Goal: Use online tool/utility: Utilize a website feature to perform a specific function

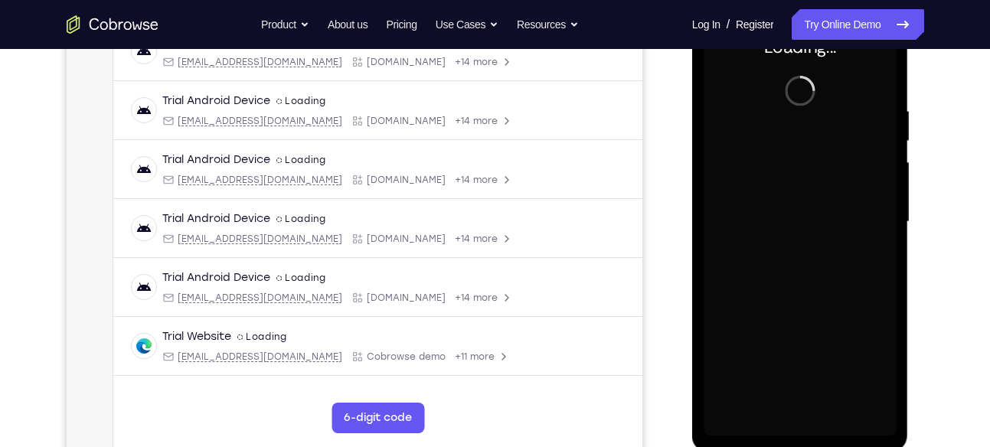
click at [897, 426] on div "Loading..." at bounding box center [800, 224] width 217 height 457
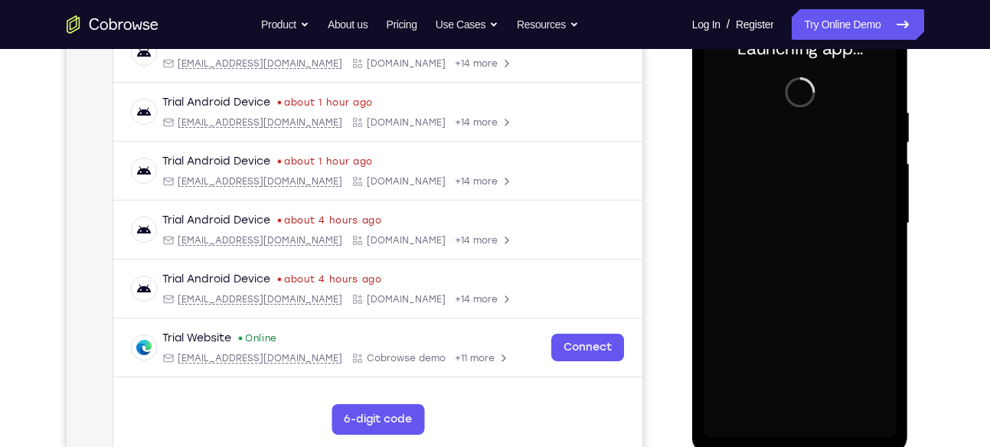
scroll to position [257, 0]
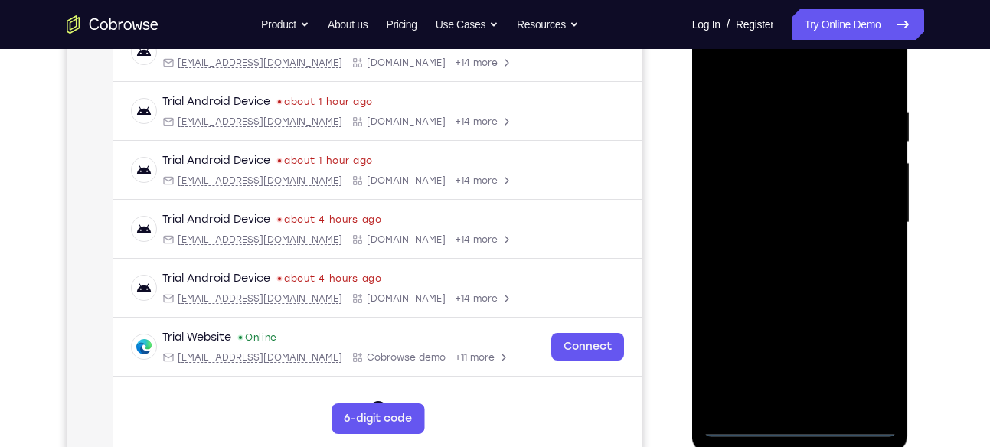
click at [803, 424] on div at bounding box center [800, 222] width 193 height 429
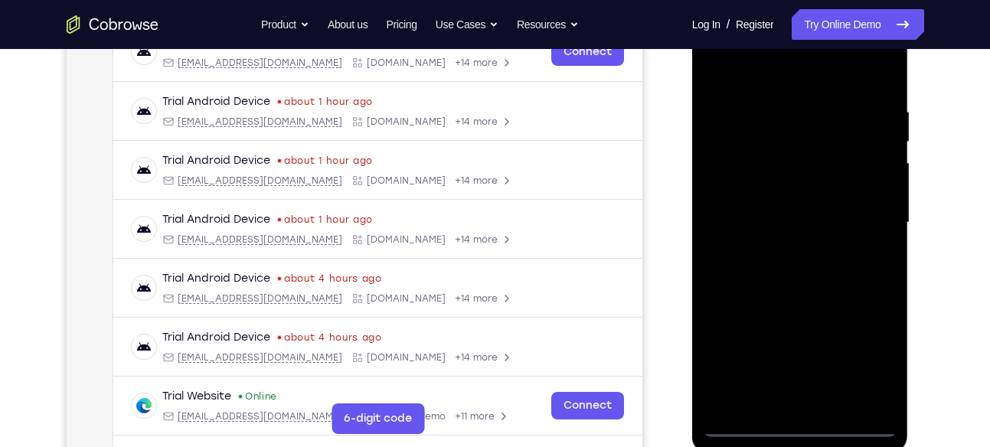
click at [875, 354] on div at bounding box center [800, 222] width 193 height 429
click at [731, 72] on div at bounding box center [800, 222] width 193 height 429
click at [861, 224] on div at bounding box center [800, 222] width 193 height 429
click at [787, 252] on div at bounding box center [800, 222] width 193 height 429
click at [783, 206] on div at bounding box center [800, 222] width 193 height 429
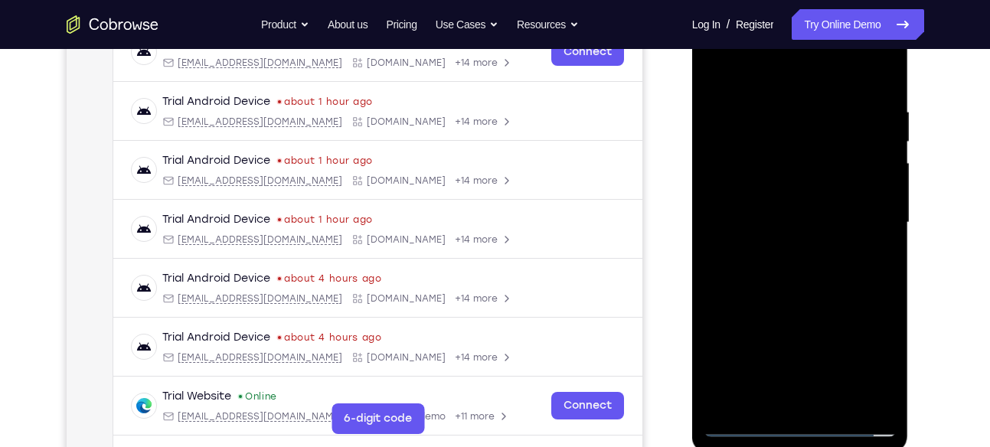
click at [784, 186] on div at bounding box center [800, 222] width 193 height 429
click at [755, 159] on div at bounding box center [800, 222] width 193 height 429
click at [765, 187] on div at bounding box center [800, 222] width 193 height 429
click at [767, 215] on div at bounding box center [800, 222] width 193 height 429
click at [852, 273] on div at bounding box center [800, 222] width 193 height 429
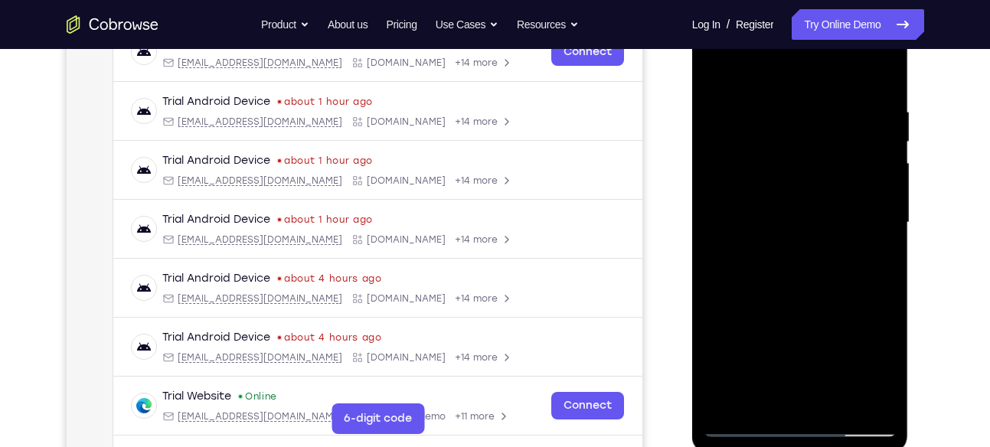
click at [788, 285] on div at bounding box center [800, 222] width 193 height 429
click at [837, 400] on div at bounding box center [800, 222] width 193 height 429
click at [800, 297] on div at bounding box center [800, 222] width 193 height 429
click at [717, 67] on div at bounding box center [800, 222] width 193 height 429
click at [781, 110] on div at bounding box center [800, 222] width 193 height 429
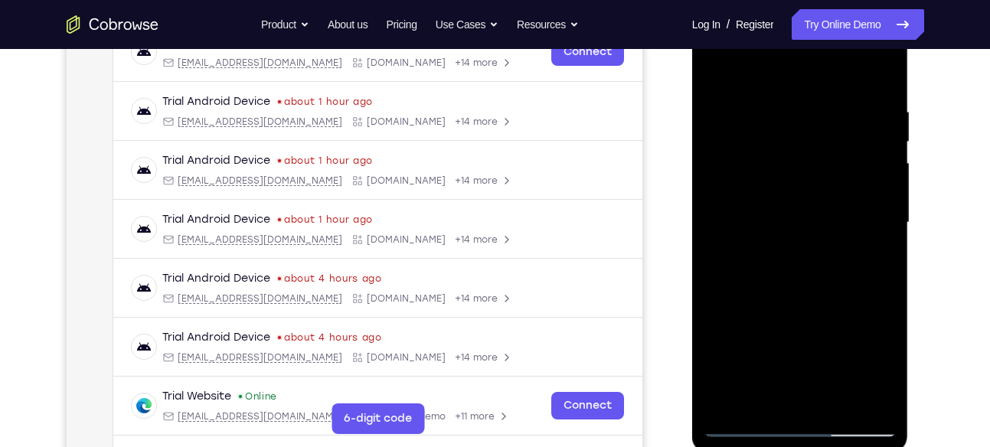
click at [885, 116] on div at bounding box center [800, 222] width 193 height 429
click at [724, 361] on div at bounding box center [800, 222] width 193 height 429
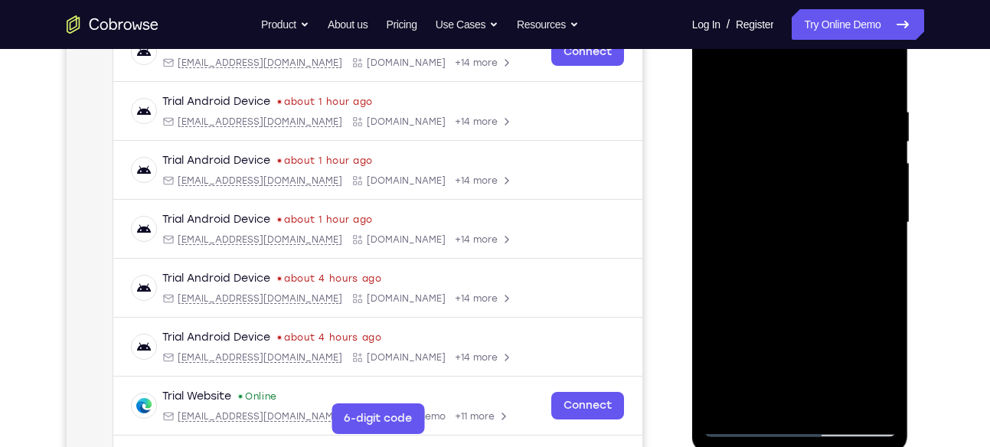
click at [857, 343] on div at bounding box center [800, 222] width 193 height 429
click at [885, 293] on div at bounding box center [800, 222] width 193 height 429
click at [718, 199] on div at bounding box center [800, 222] width 193 height 429
click at [715, 198] on div at bounding box center [800, 222] width 193 height 429
click at [878, 99] on div at bounding box center [800, 222] width 193 height 429
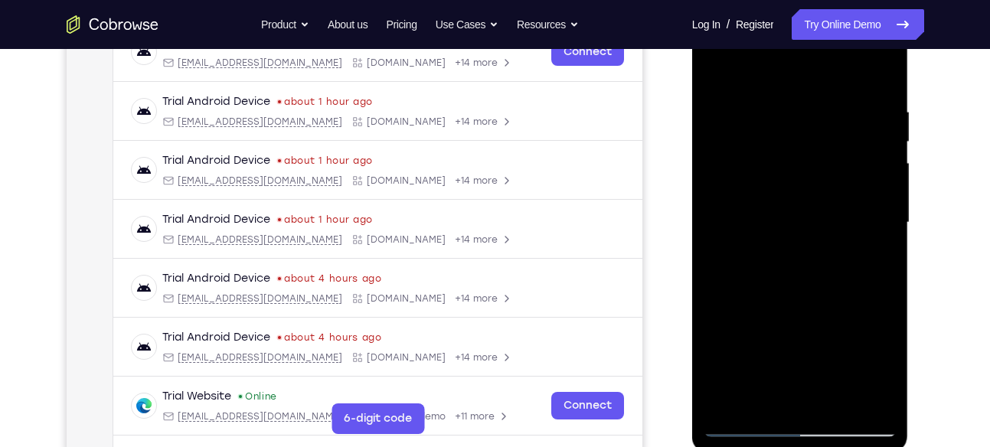
click at [878, 99] on div at bounding box center [800, 222] width 193 height 429
click at [877, 182] on div at bounding box center [800, 222] width 193 height 429
click at [878, 156] on div at bounding box center [800, 222] width 193 height 429
click at [876, 84] on div at bounding box center [800, 222] width 193 height 429
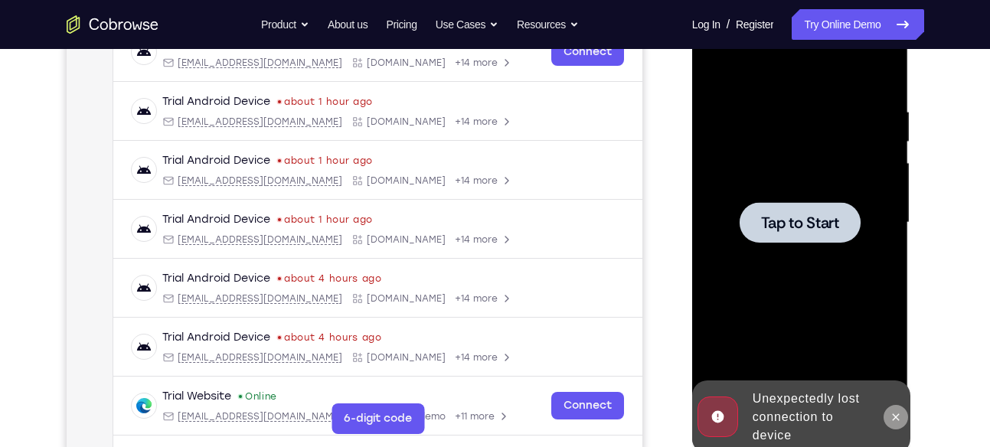
click at [894, 417] on icon at bounding box center [896, 417] width 12 height 12
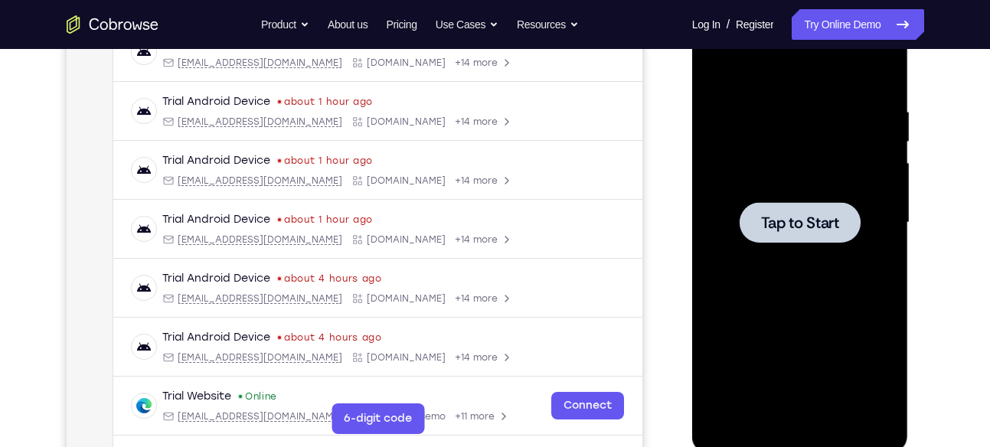
click at [790, 227] on span "Tap to Start" at bounding box center [800, 222] width 78 height 15
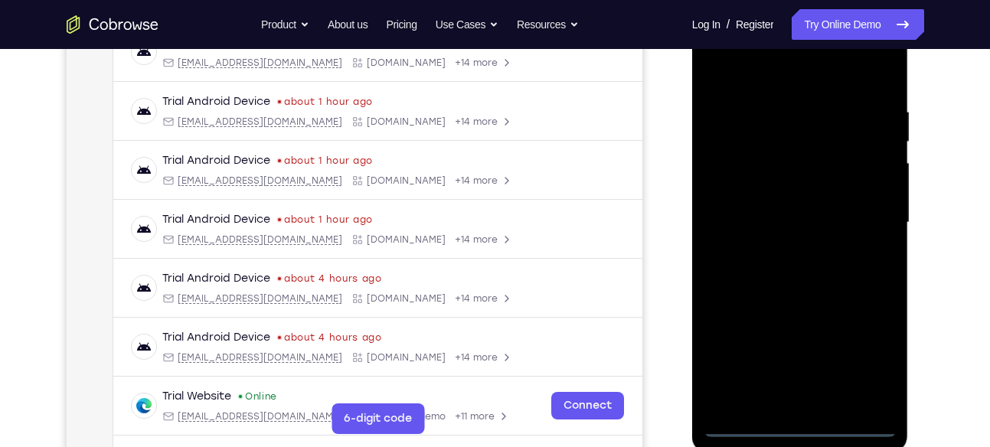
click at [798, 420] on div at bounding box center [800, 222] width 193 height 429
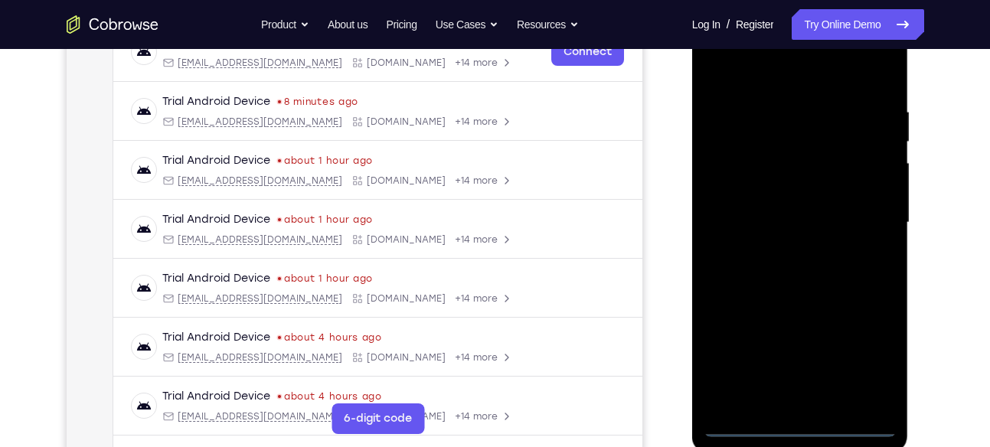
click at [798, 420] on div at bounding box center [800, 222] width 193 height 429
click at [800, 297] on div at bounding box center [800, 222] width 193 height 429
click at [810, 424] on div at bounding box center [800, 222] width 193 height 429
click at [861, 358] on div at bounding box center [800, 222] width 193 height 429
click at [752, 78] on div at bounding box center [800, 222] width 193 height 429
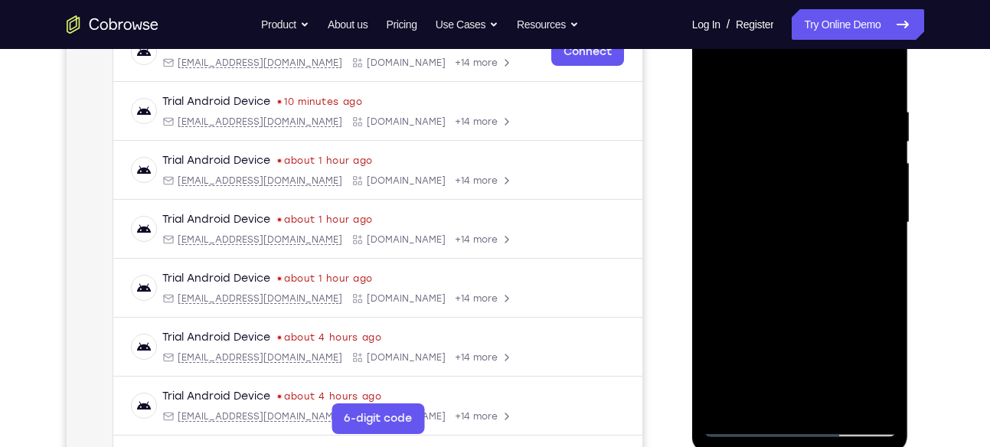
click at [871, 213] on div at bounding box center [800, 222] width 193 height 429
click at [794, 251] on div at bounding box center [800, 222] width 193 height 429
click at [768, 208] on div at bounding box center [800, 222] width 193 height 429
click at [771, 193] on div at bounding box center [800, 222] width 193 height 429
click at [785, 218] on div at bounding box center [800, 222] width 193 height 429
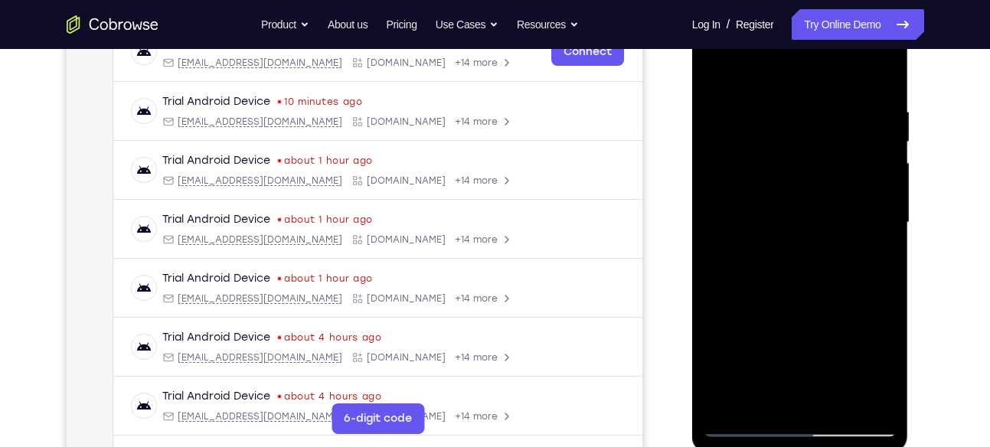
click at [803, 287] on div at bounding box center [800, 222] width 193 height 429
drag, startPoint x: 785, startPoint y: 79, endPoint x: 735, endPoint y: -36, distance: 125.2
click at [735, 0] on html "Online web based iOS Simulators and Android Emulators. Run iPhone, iPad, Mobile…" at bounding box center [801, 227] width 218 height 460
click at [783, 102] on div at bounding box center [800, 222] width 193 height 429
click at [875, 185] on div at bounding box center [800, 222] width 193 height 429
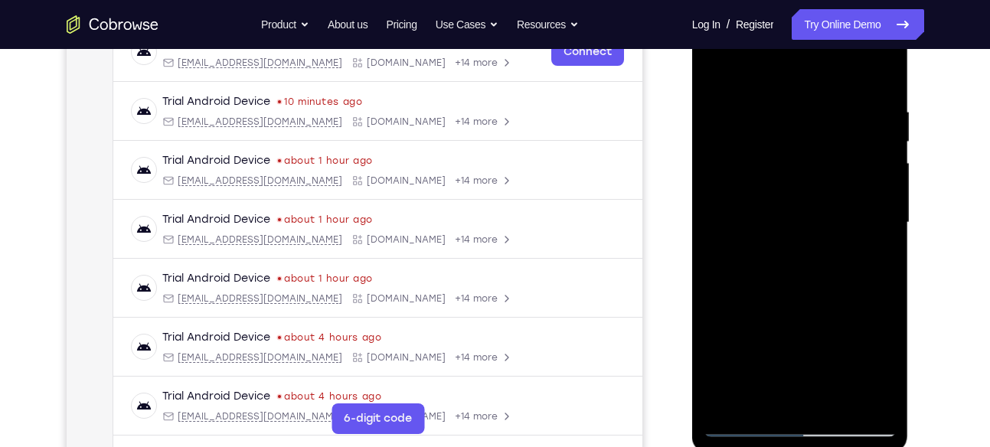
click at [875, 185] on div at bounding box center [800, 222] width 193 height 429
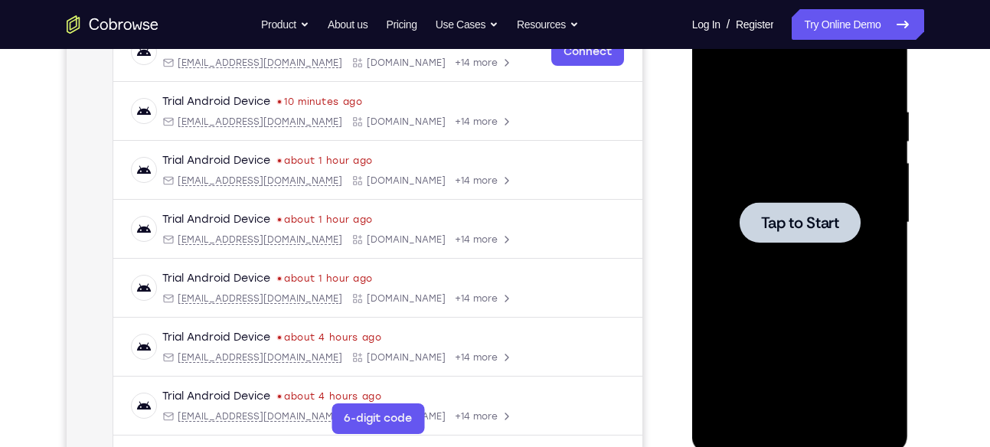
click at [825, 216] on span "Tap to Start" at bounding box center [800, 222] width 78 height 15
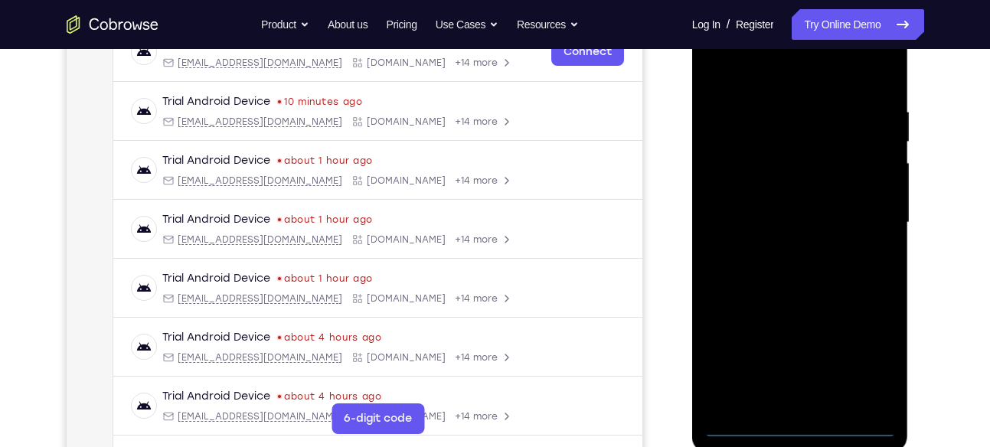
click at [797, 424] on div at bounding box center [800, 222] width 193 height 429
click at [874, 350] on div at bounding box center [800, 222] width 193 height 429
click at [728, 68] on div at bounding box center [800, 222] width 193 height 429
click at [859, 221] on div at bounding box center [800, 222] width 193 height 429
click at [800, 384] on div at bounding box center [800, 222] width 193 height 429
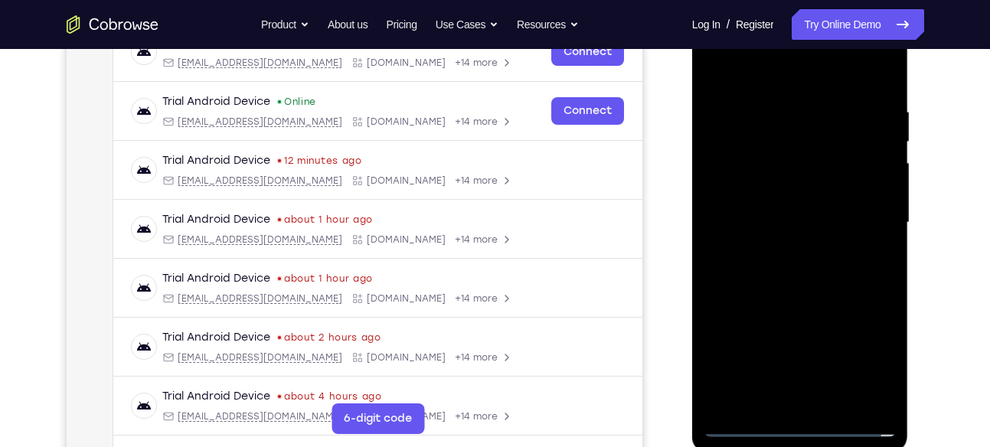
click at [776, 250] on div at bounding box center [800, 222] width 193 height 429
click at [773, 191] on div at bounding box center [800, 222] width 193 height 429
click at [776, 214] on div at bounding box center [800, 222] width 193 height 429
click at [800, 190] on div at bounding box center [800, 222] width 193 height 429
click at [810, 185] on div at bounding box center [800, 222] width 193 height 429
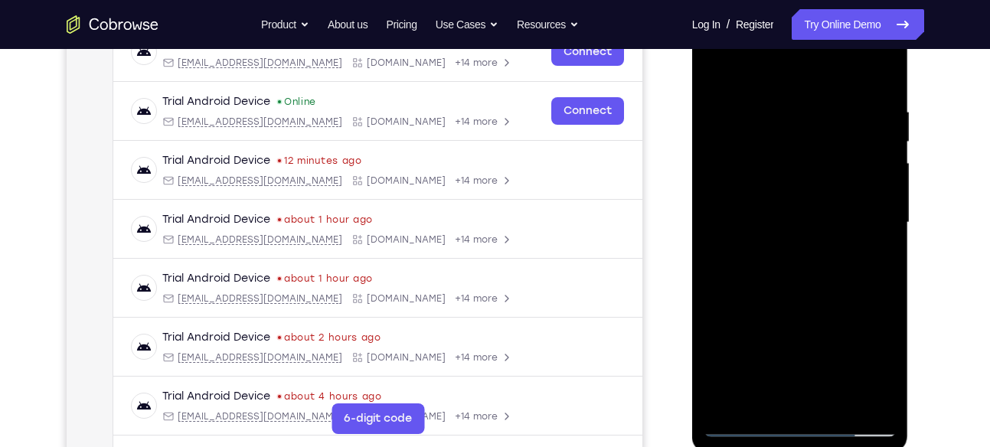
click at [833, 315] on div at bounding box center [800, 222] width 193 height 429
click at [843, 399] on div at bounding box center [800, 222] width 193 height 429
click at [817, 307] on div at bounding box center [800, 222] width 193 height 429
click at [774, 215] on div at bounding box center [800, 222] width 193 height 429
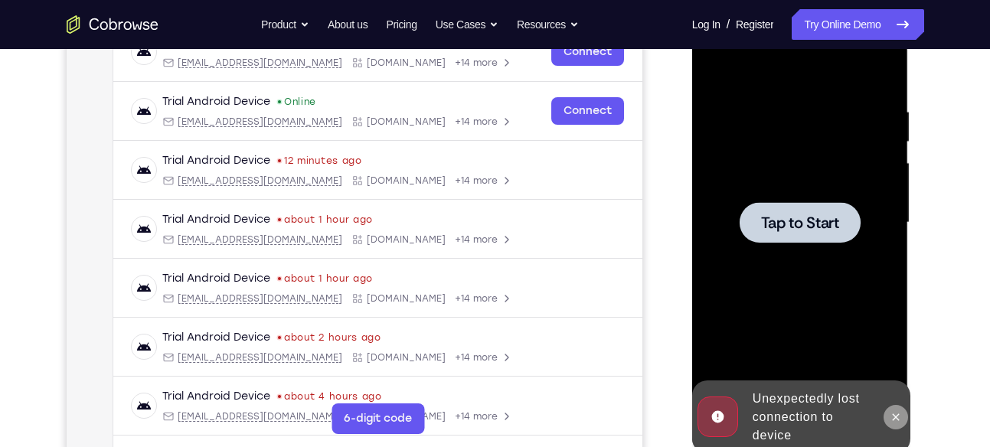
click at [900, 407] on button at bounding box center [896, 417] width 25 height 25
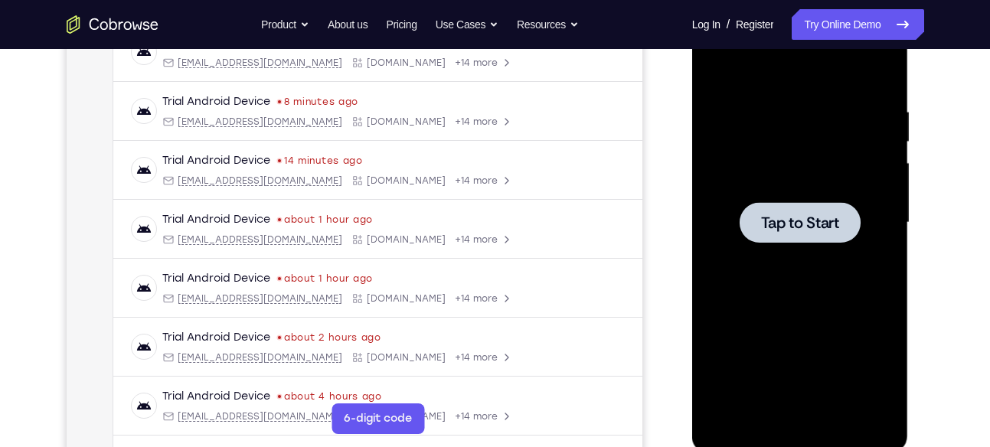
click at [812, 227] on span "Tap to Start" at bounding box center [800, 222] width 78 height 15
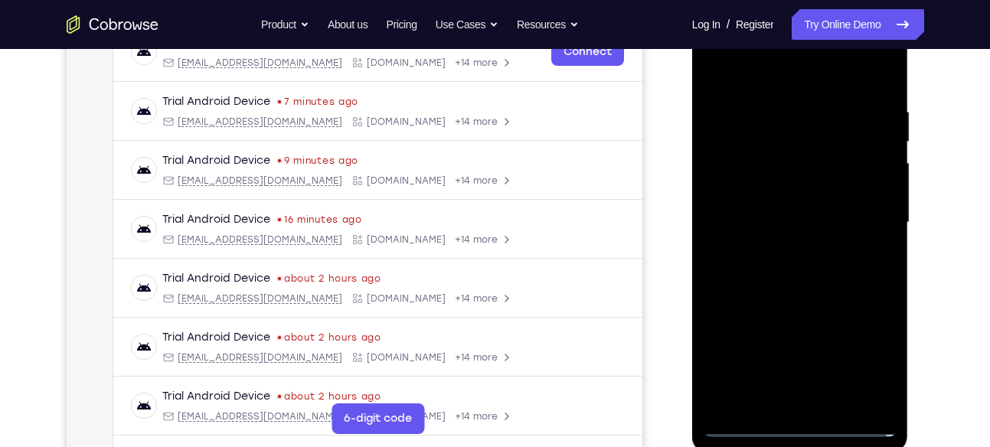
click at [800, 419] on div at bounding box center [800, 222] width 193 height 429
click at [805, 425] on div at bounding box center [800, 222] width 193 height 429
click at [862, 363] on div at bounding box center [800, 222] width 193 height 429
click at [761, 67] on div at bounding box center [800, 222] width 193 height 429
click at [869, 211] on div at bounding box center [800, 222] width 193 height 429
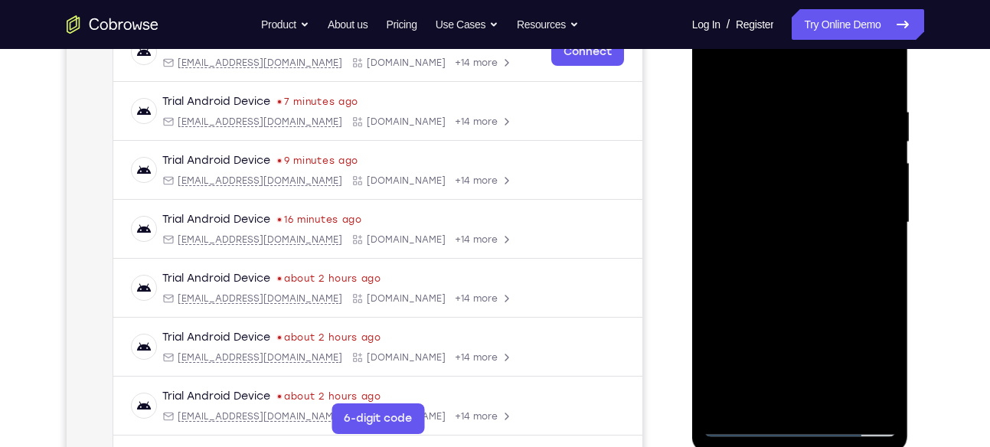
click at [865, 201] on div at bounding box center [800, 222] width 193 height 429
click at [867, 207] on div at bounding box center [800, 222] width 193 height 429
click at [779, 255] on div at bounding box center [800, 222] width 193 height 429
click at [784, 250] on div at bounding box center [800, 222] width 193 height 429
click at [780, 196] on div at bounding box center [800, 222] width 193 height 429
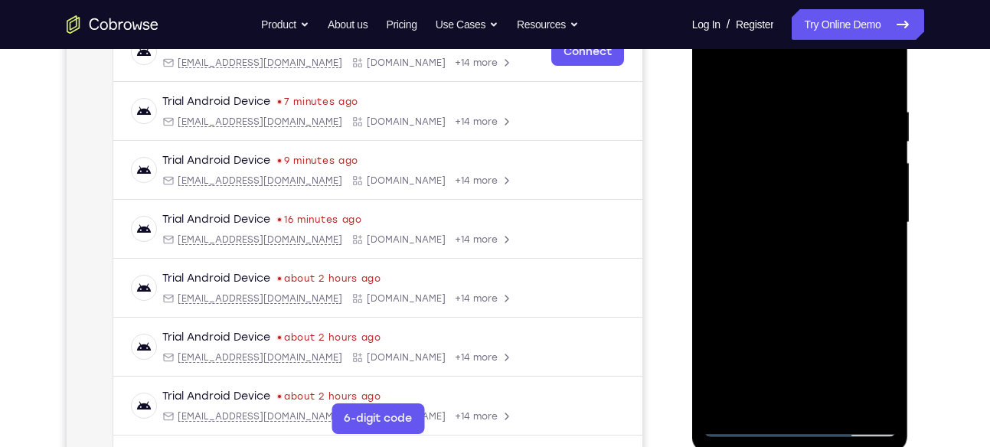
click at [790, 152] on div at bounding box center [800, 222] width 193 height 429
click at [781, 190] on div at bounding box center [800, 222] width 193 height 429
click at [792, 218] on div at bounding box center [800, 222] width 193 height 429
click at [797, 287] on div at bounding box center [800, 222] width 193 height 429
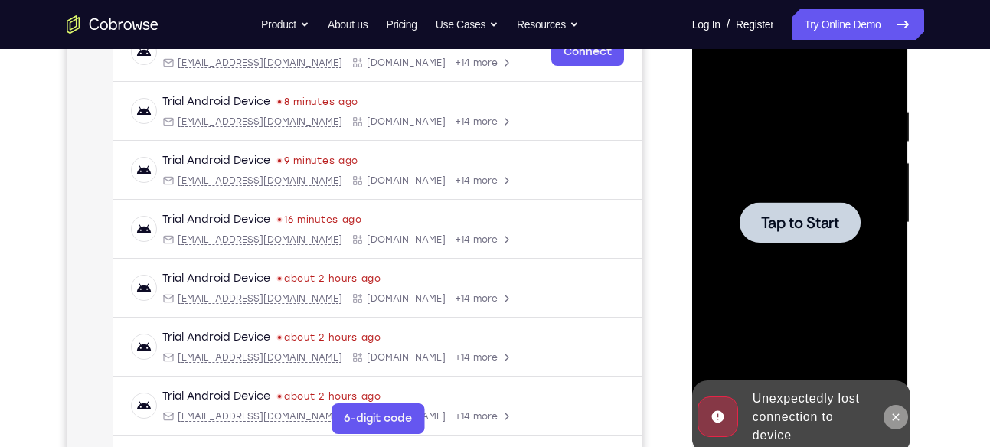
drag, startPoint x: 895, startPoint y: 412, endPoint x: 973, endPoint y: 154, distance: 269.5
click at [895, 412] on icon at bounding box center [896, 417] width 12 height 12
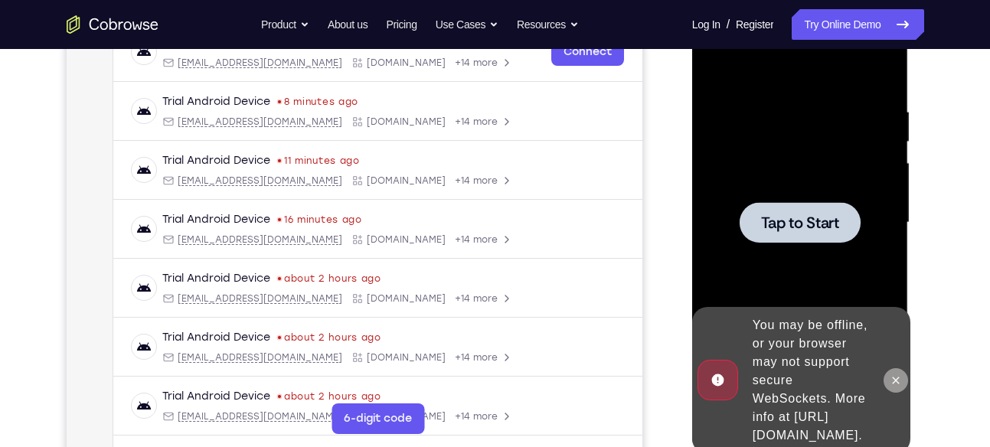
click at [895, 375] on icon at bounding box center [896, 381] width 12 height 12
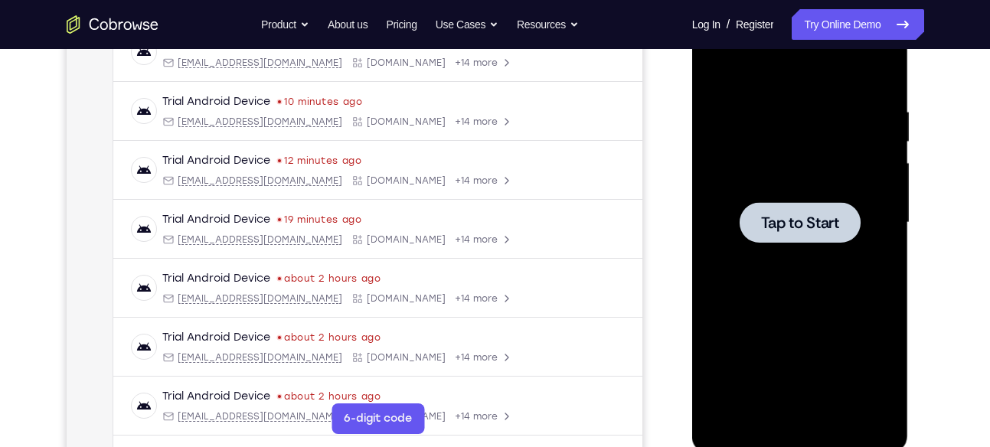
click at [839, 224] on span "Tap to Start" at bounding box center [800, 222] width 78 height 15
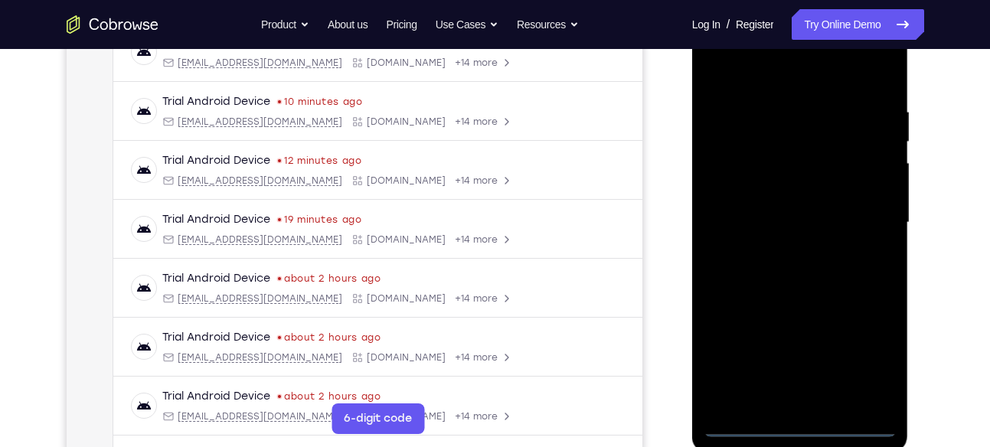
click at [877, 358] on div at bounding box center [800, 222] width 193 height 429
click at [796, 421] on div at bounding box center [800, 222] width 193 height 429
click at [803, 427] on div at bounding box center [800, 222] width 193 height 429
click at [867, 356] on div at bounding box center [800, 222] width 193 height 429
click at [725, 72] on div at bounding box center [800, 222] width 193 height 429
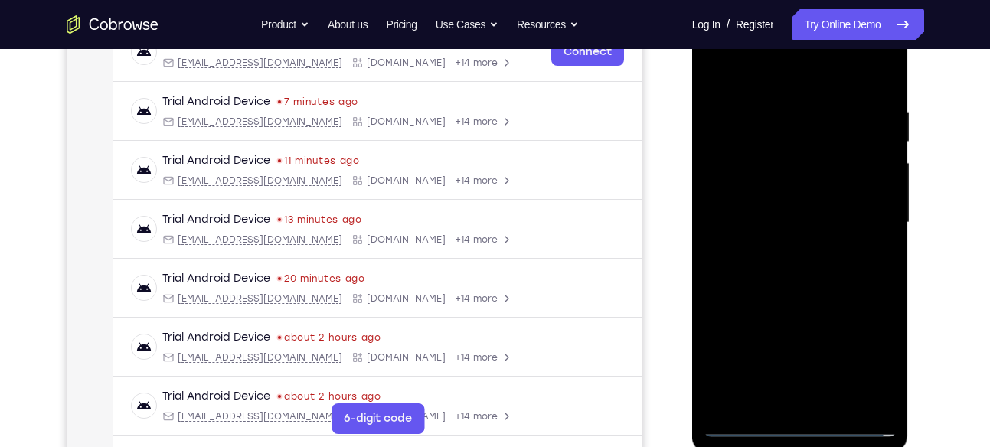
click at [869, 211] on div at bounding box center [800, 222] width 193 height 429
click at [782, 246] on div at bounding box center [800, 222] width 193 height 429
click at [770, 208] on div at bounding box center [800, 222] width 193 height 429
click at [777, 189] on div at bounding box center [800, 222] width 193 height 429
click at [783, 214] on div at bounding box center [800, 222] width 193 height 429
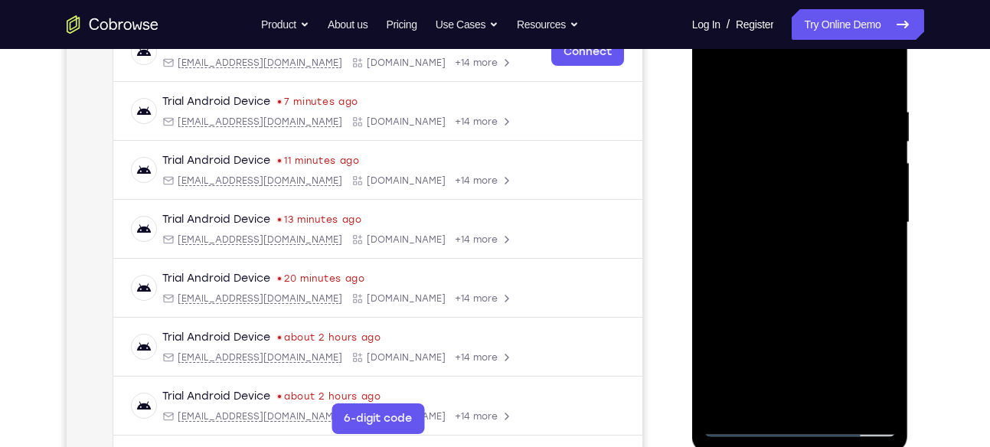
click at [800, 275] on div at bounding box center [800, 222] width 193 height 429
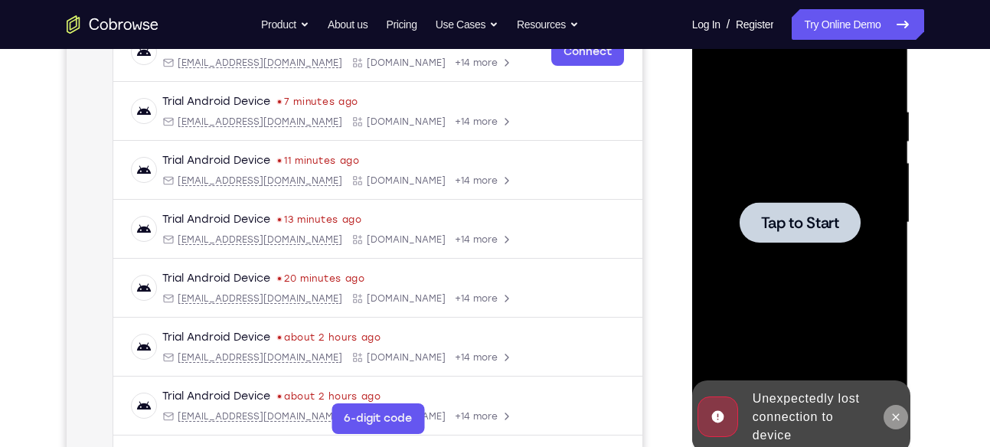
click at [899, 413] on icon at bounding box center [896, 417] width 12 height 12
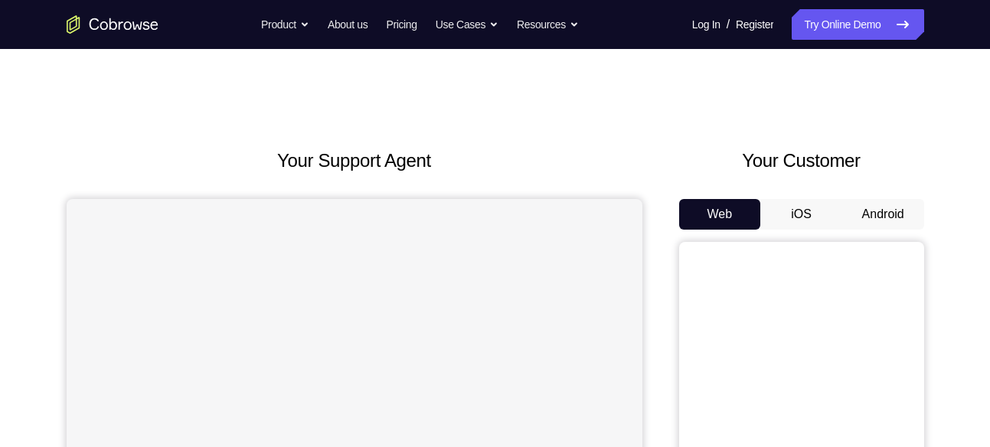
click at [908, 218] on button "Android" at bounding box center [884, 214] width 82 height 31
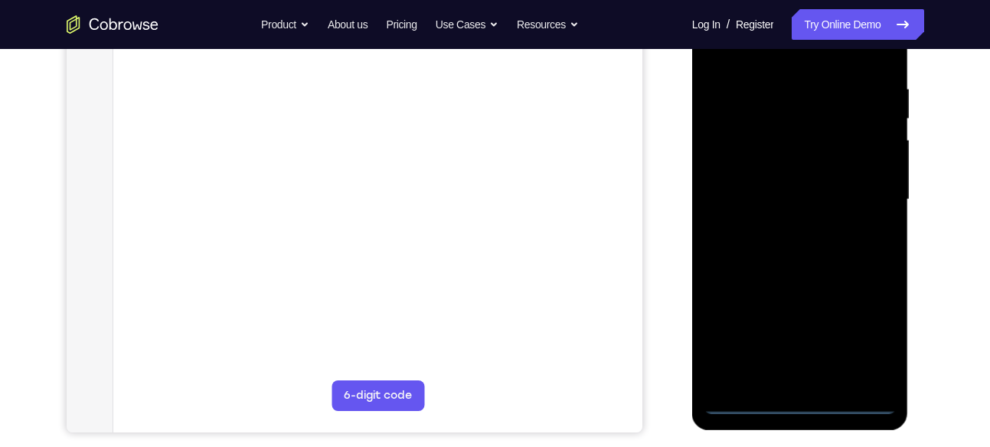
scroll to position [281, 0]
click at [809, 398] on div at bounding box center [800, 198] width 193 height 429
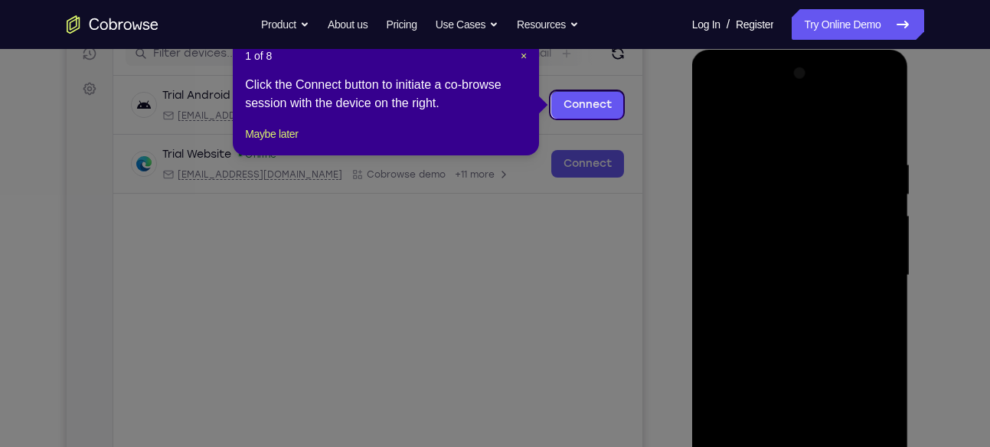
scroll to position [203, 0]
click at [526, 55] on span "×" at bounding box center [524, 57] width 6 height 12
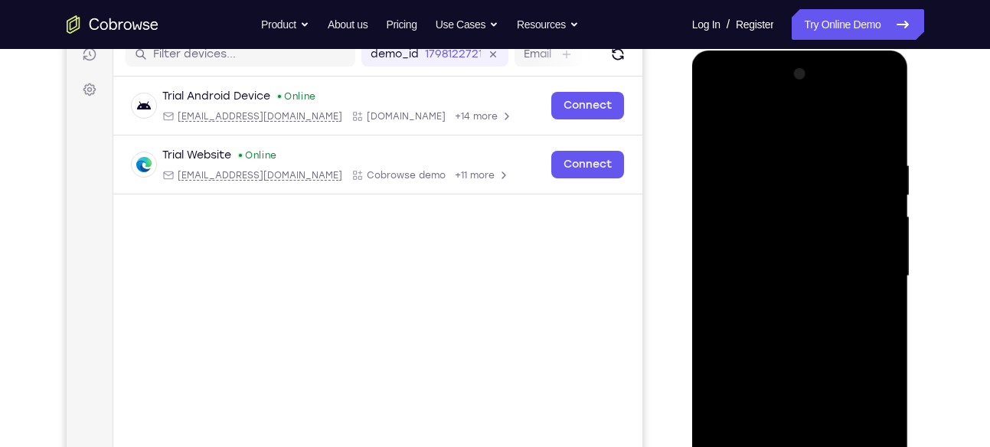
click at [861, 395] on div at bounding box center [800, 276] width 193 height 429
click at [872, 413] on div at bounding box center [800, 276] width 193 height 429
click at [751, 116] on div at bounding box center [800, 276] width 193 height 429
click at [870, 266] on div at bounding box center [800, 276] width 193 height 429
click at [784, 303] on div at bounding box center [800, 276] width 193 height 429
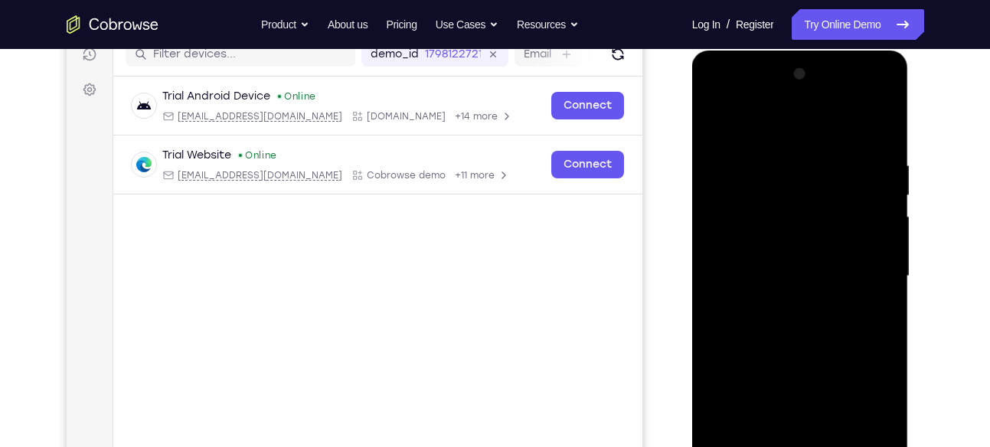
click at [777, 257] on div at bounding box center [800, 276] width 193 height 429
click at [777, 250] on div at bounding box center [800, 276] width 193 height 429
click at [786, 270] on div at bounding box center [800, 276] width 193 height 429
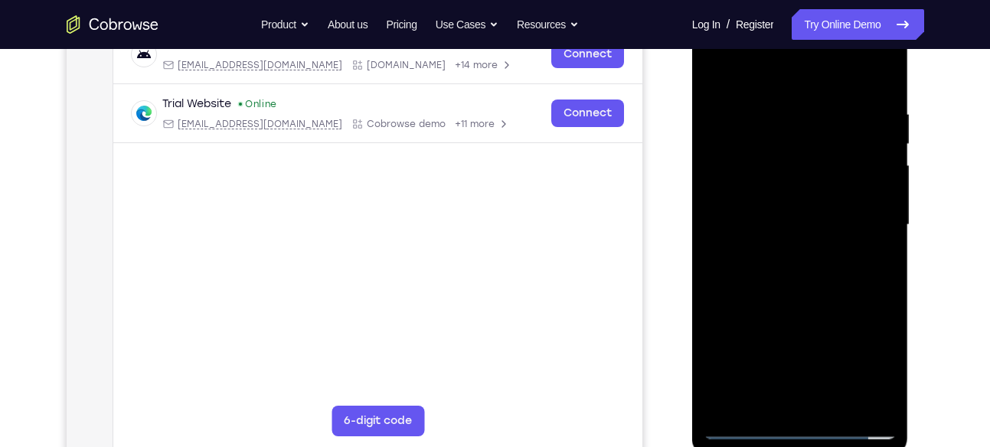
scroll to position [253, 0]
click at [803, 296] on div at bounding box center [800, 226] width 193 height 429
click at [817, 255] on div at bounding box center [800, 226] width 193 height 429
drag, startPoint x: 787, startPoint y: 230, endPoint x: 789, endPoint y: 158, distance: 72.0
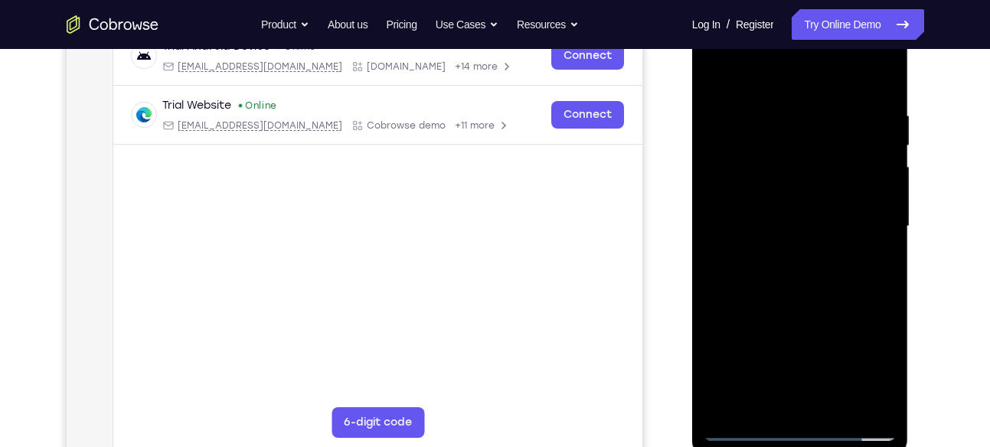
click at [789, 158] on div at bounding box center [800, 226] width 193 height 429
drag, startPoint x: 823, startPoint y: 290, endPoint x: 834, endPoint y: 195, distance: 95.7
click at [834, 195] on div at bounding box center [800, 226] width 193 height 429
click at [793, 277] on div at bounding box center [800, 226] width 193 height 429
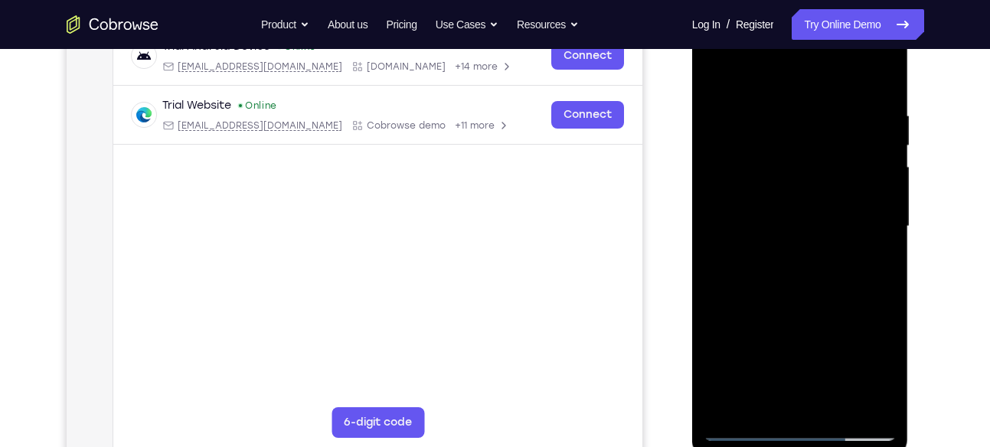
click at [719, 363] on div at bounding box center [800, 226] width 193 height 429
click at [718, 363] on div at bounding box center [800, 226] width 193 height 429
drag, startPoint x: 798, startPoint y: 205, endPoint x: 797, endPoint y: 486, distance: 281.1
click at [797, 447] on html "Online web based iOS Simulators and Android Emulators. Run iPhone, iPad, Mobile…" at bounding box center [801, 231] width 218 height 460
click at [713, 299] on div at bounding box center [800, 226] width 193 height 429
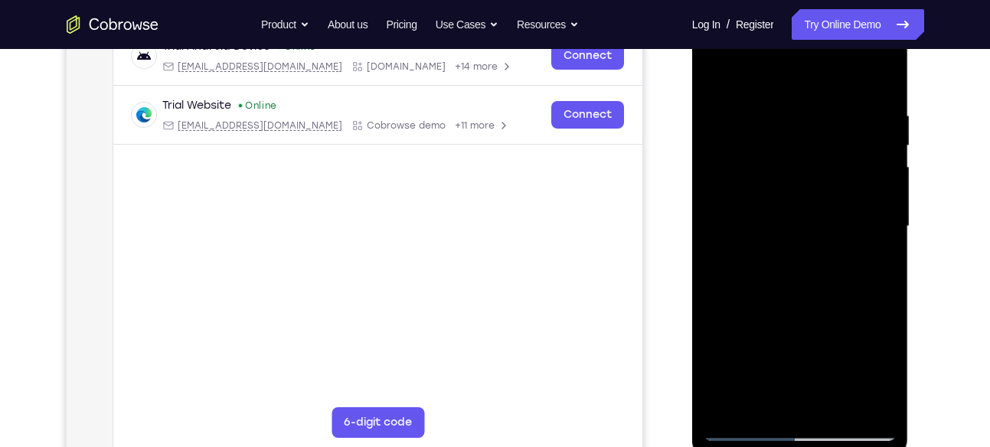
drag, startPoint x: 843, startPoint y: 206, endPoint x: 794, endPoint y: 486, distance: 283.7
click at [794, 447] on html "Online web based iOS Simulators and Android Emulators. Run iPhone, iPad, Mobile…" at bounding box center [801, 231] width 218 height 460
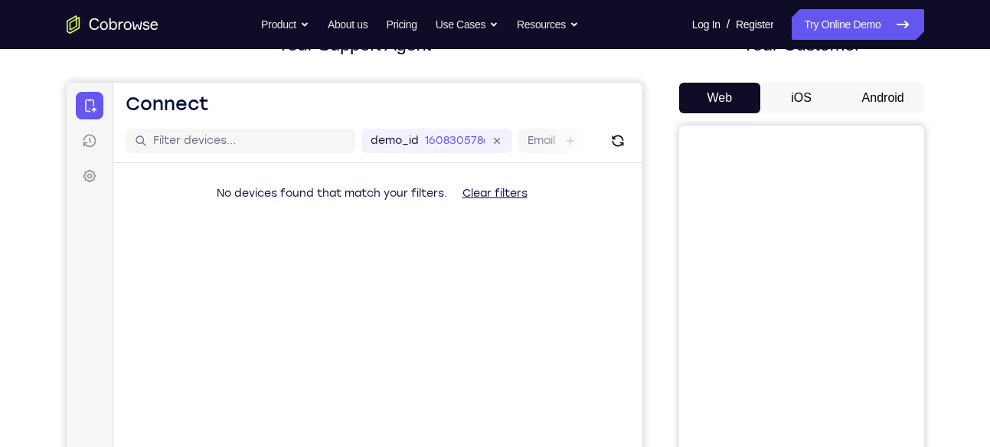
scroll to position [116, 0]
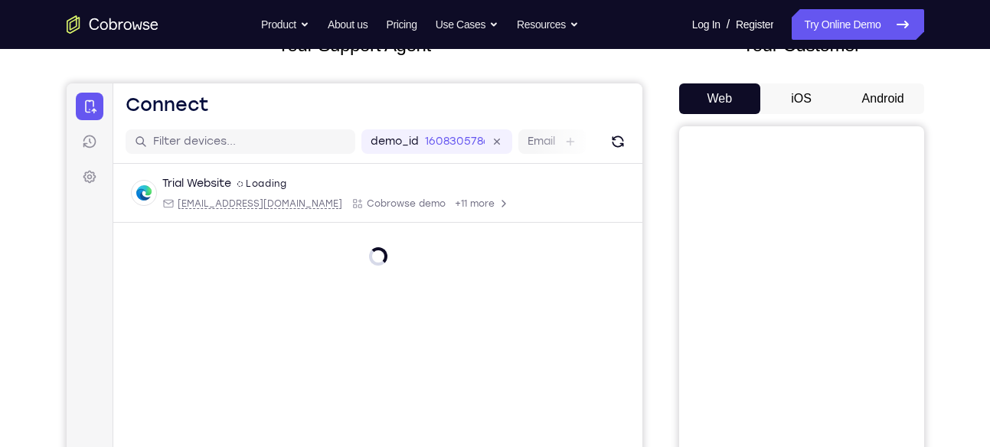
click at [895, 91] on button "Android" at bounding box center [884, 98] width 82 height 31
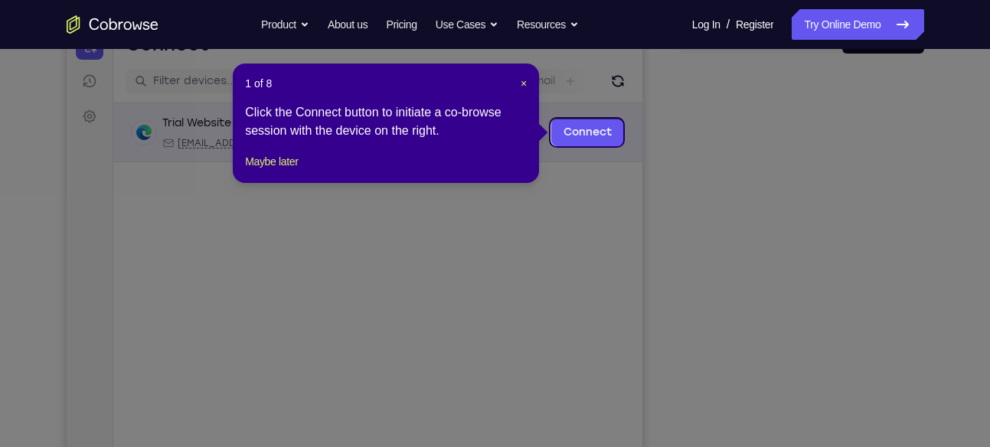
scroll to position [175, 0]
click at [521, 90] on span "×" at bounding box center [524, 84] width 6 height 12
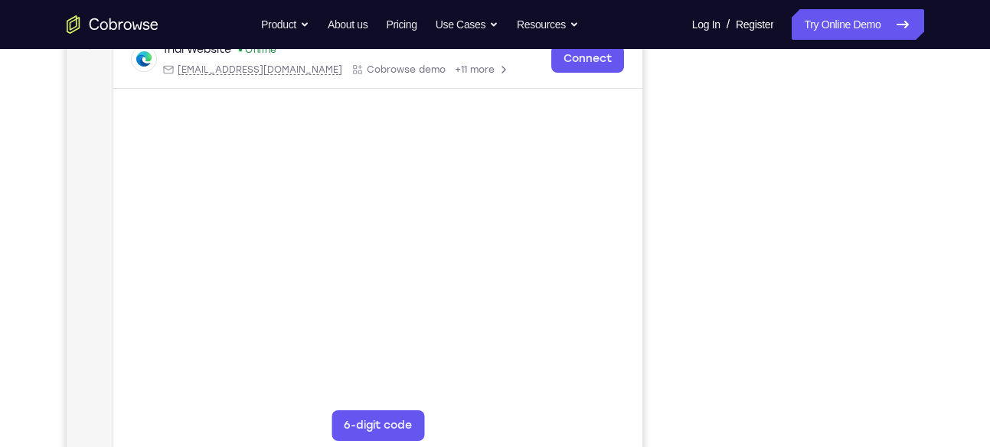
scroll to position [250, 0]
